Goal: Task Accomplishment & Management: Complete application form

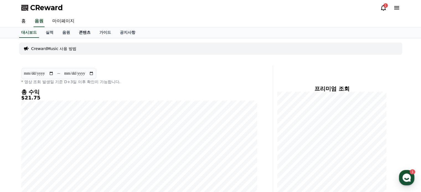
click at [77, 29] on link "콘텐츠" at bounding box center [84, 32] width 20 height 11
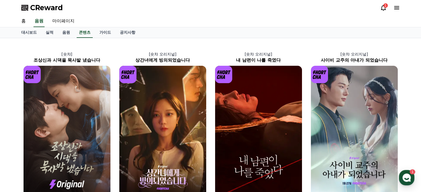
click at [384, 9] on icon at bounding box center [383, 7] width 7 height 7
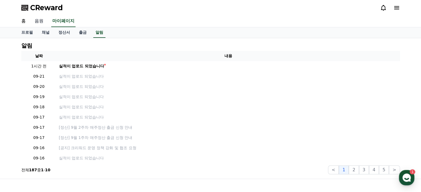
click at [37, 19] on link "음원" at bounding box center [39, 21] width 18 height 12
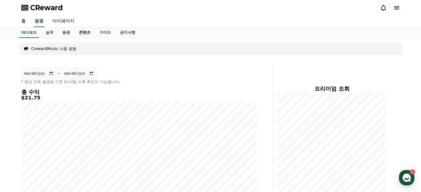
click at [82, 33] on link "콘텐츠" at bounding box center [84, 32] width 20 height 11
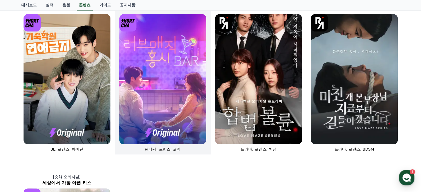
scroll to position [221, 0]
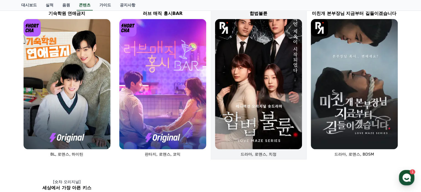
click at [247, 103] on img at bounding box center [258, 84] width 87 height 130
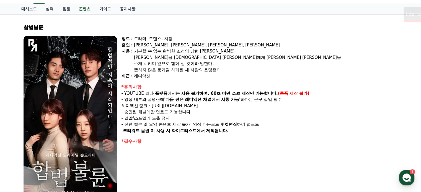
scroll to position [111, 0]
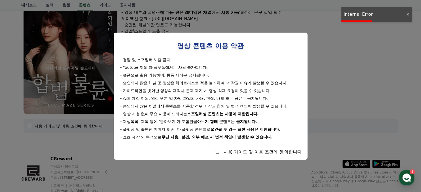
select select
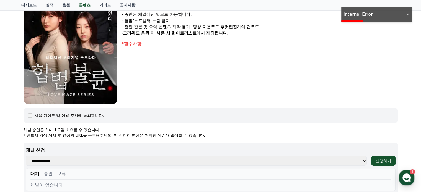
scroll to position [166, 0]
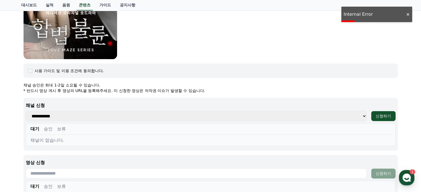
click at [98, 112] on select "**********" at bounding box center [196, 116] width 341 height 10
select select "**********"
click at [26, 111] on select "**********" at bounding box center [196, 116] width 341 height 10
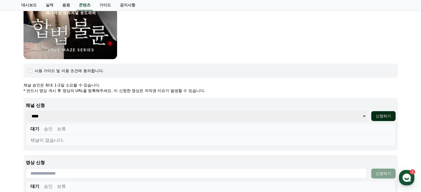
click at [383, 115] on div "신청하기" at bounding box center [382, 116] width 15 height 6
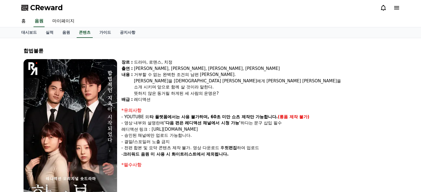
select select
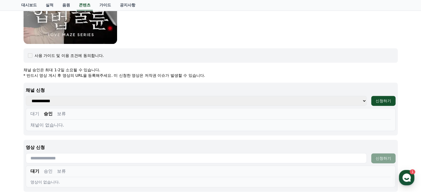
scroll to position [183, 0]
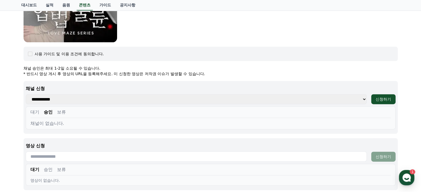
click at [32, 111] on button "대기" at bounding box center [34, 112] width 9 height 7
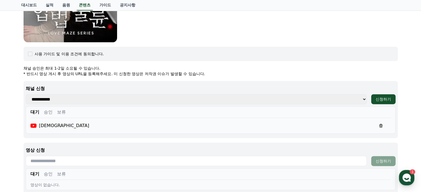
click at [47, 111] on button "승인" at bounding box center [48, 112] width 9 height 7
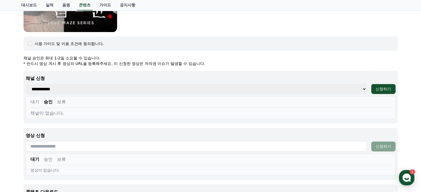
scroll to position [210, 0]
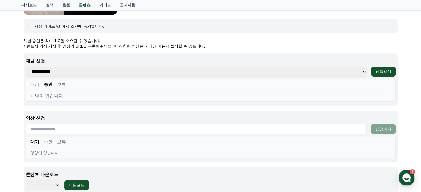
click at [48, 141] on button "승인" at bounding box center [48, 142] width 9 height 7
click at [34, 139] on button "대기" at bounding box center [34, 142] width 9 height 7
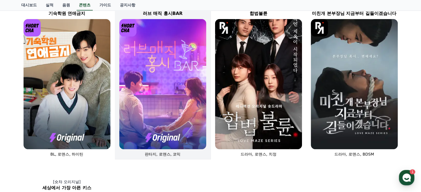
click at [170, 127] on img at bounding box center [162, 84] width 87 height 130
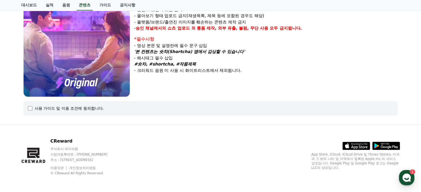
select select
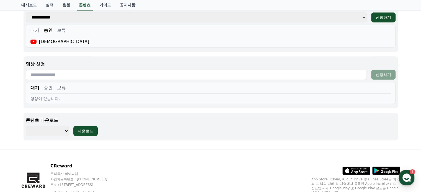
scroll to position [259, 0]
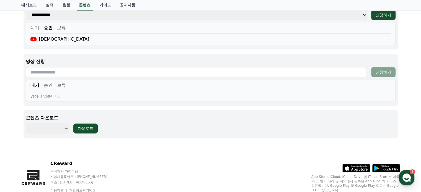
click at [50, 84] on button "승인" at bounding box center [48, 85] width 9 height 7
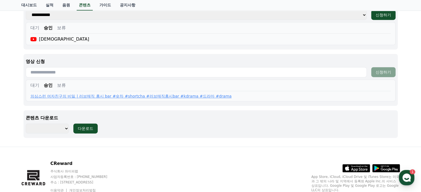
click at [65, 128] on select "********" at bounding box center [47, 129] width 43 height 10
